Goal: Check status

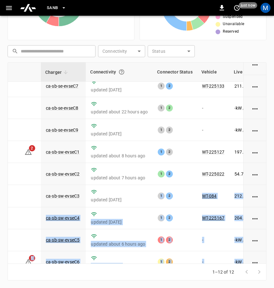
scroll to position [90, 12]
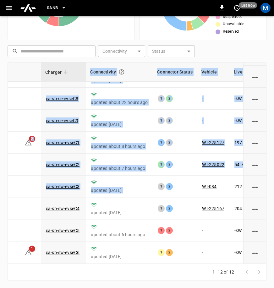
drag, startPoint x: 154, startPoint y: 264, endPoint x: 202, endPoint y: 263, distance: 48.1
click at [202, 263] on div "Charger Connectivity Connector Status Vehicle Live Power Live SoC Last Session …" at bounding box center [137, 163] width 259 height 202
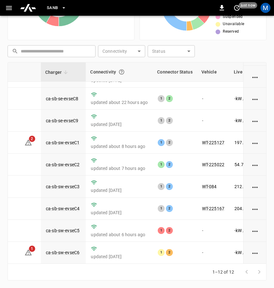
click at [254, 52] on div "​ ​ Connectivity ​ Connectivity Status ​ Status" at bounding box center [135, 50] width 261 height 14
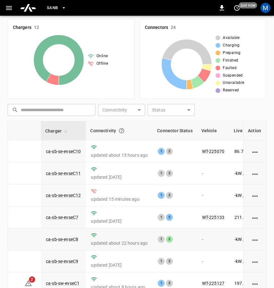
scroll to position [80, 0]
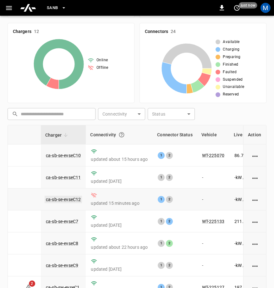
click at [64, 199] on link "ca-sb-se-evseC12" at bounding box center [63, 200] width 37 height 8
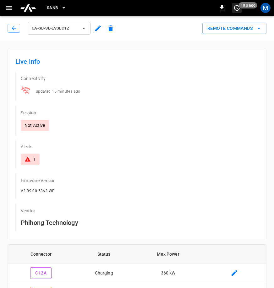
click at [240, 9] on icon "set refresh interval" at bounding box center [237, 8] width 8 height 8
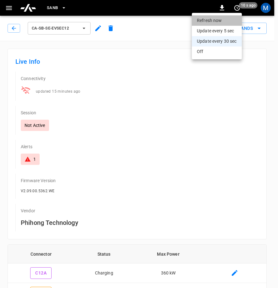
click at [215, 20] on li "Refresh now" at bounding box center [217, 20] width 50 height 10
click at [7, 25] on div at bounding box center [139, 144] width 278 height 288
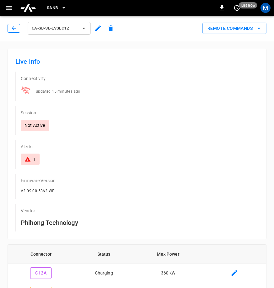
click at [10, 28] on button "button" at bounding box center [14, 28] width 13 height 9
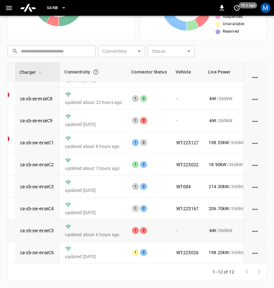
scroll to position [90, 37]
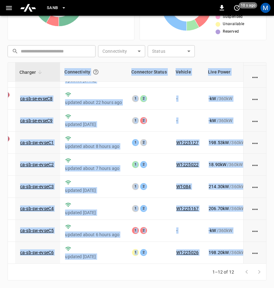
drag, startPoint x: 174, startPoint y: 264, endPoint x: 180, endPoint y: 260, distance: 7.5
click at [180, 260] on div "Charger Connectivity Connector Status Vehicle Live Power Live SoC Last Session …" at bounding box center [137, 171] width 259 height 218
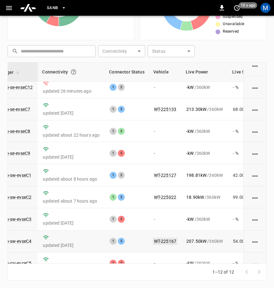
scroll to position [90, 60]
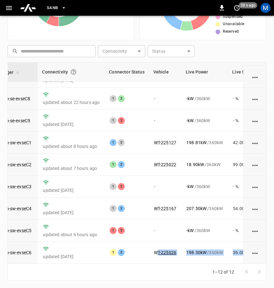
click at [158, 273] on div "1–12 of 12" at bounding box center [137, 272] width 259 height 17
